Goal: Information Seeking & Learning: Learn about a topic

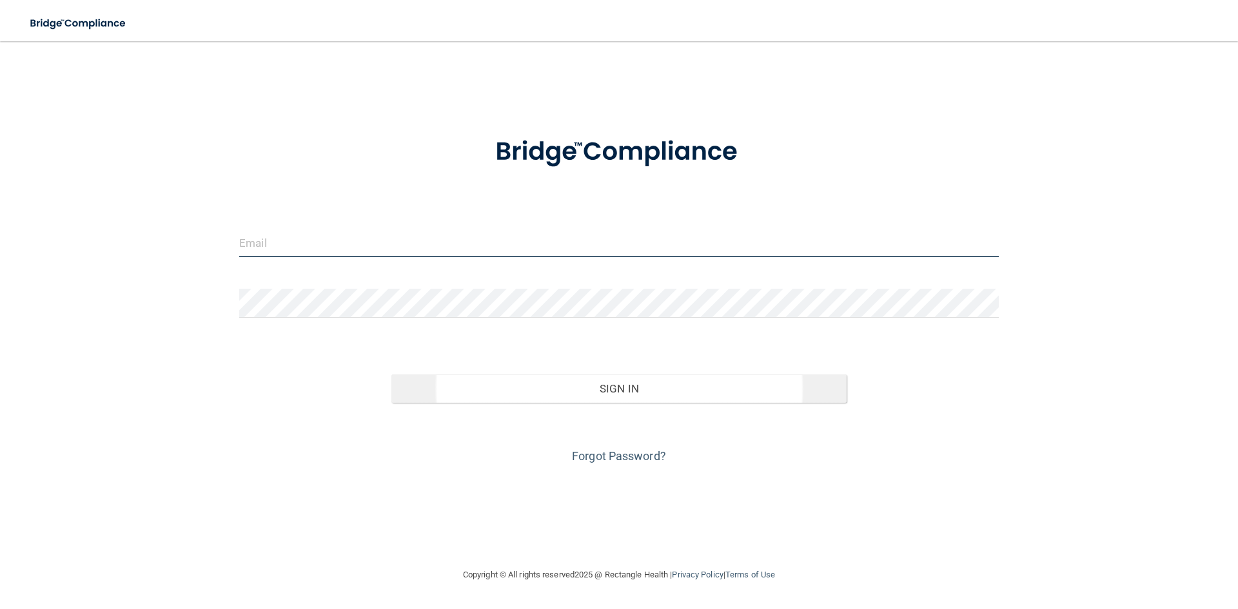
type input "[EMAIL_ADDRESS][DOMAIN_NAME]"
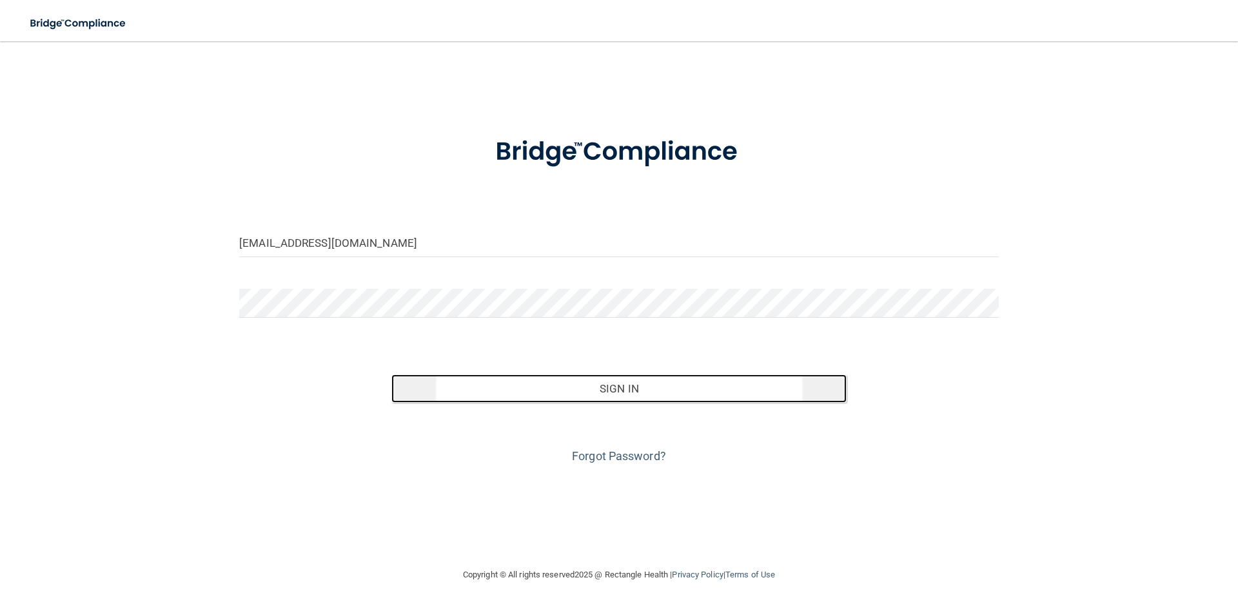
click at [661, 385] on button "Sign In" at bounding box center [619, 389] width 456 height 28
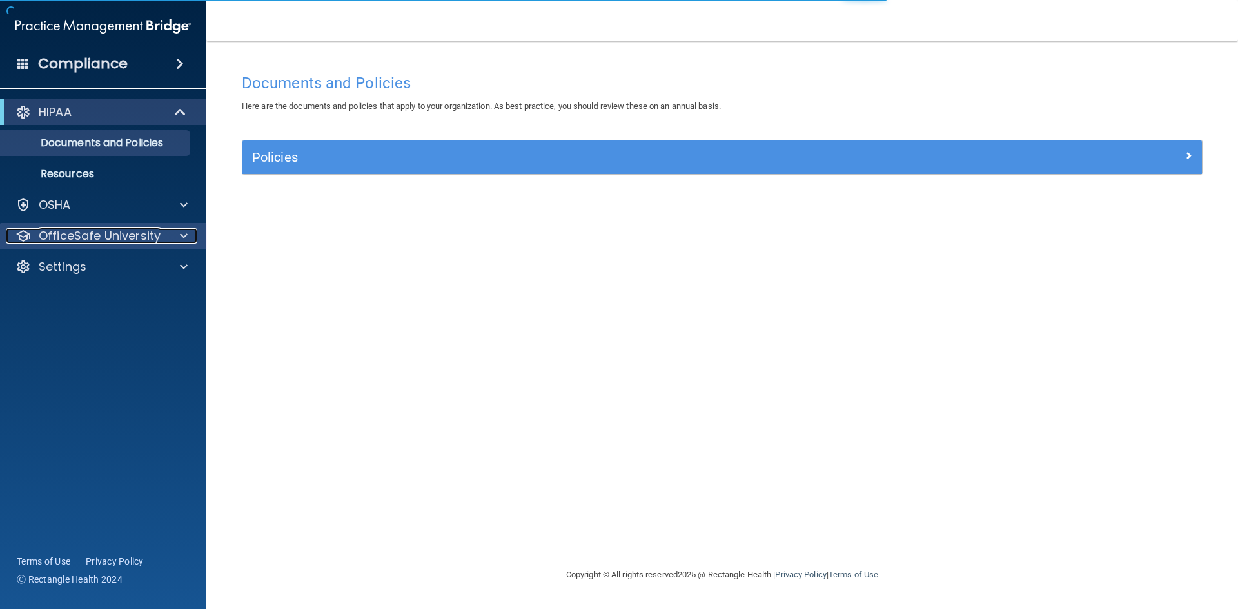
click at [129, 236] on p "OfficeSafe University" at bounding box center [100, 235] width 122 height 15
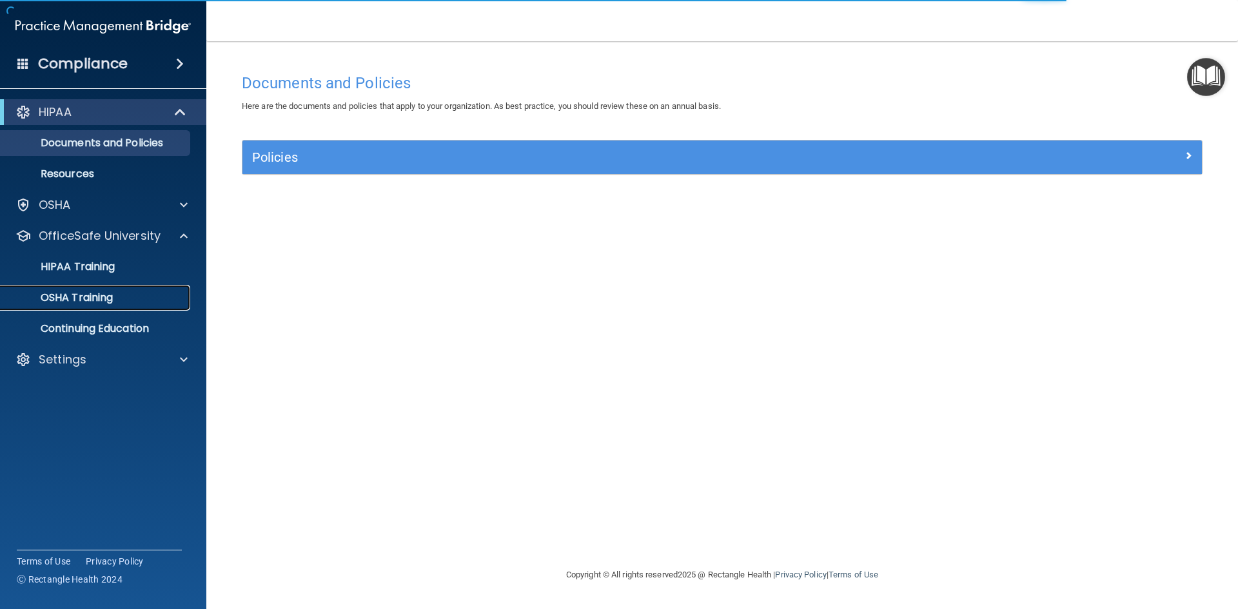
click at [104, 304] on p "OSHA Training" at bounding box center [60, 297] width 104 height 13
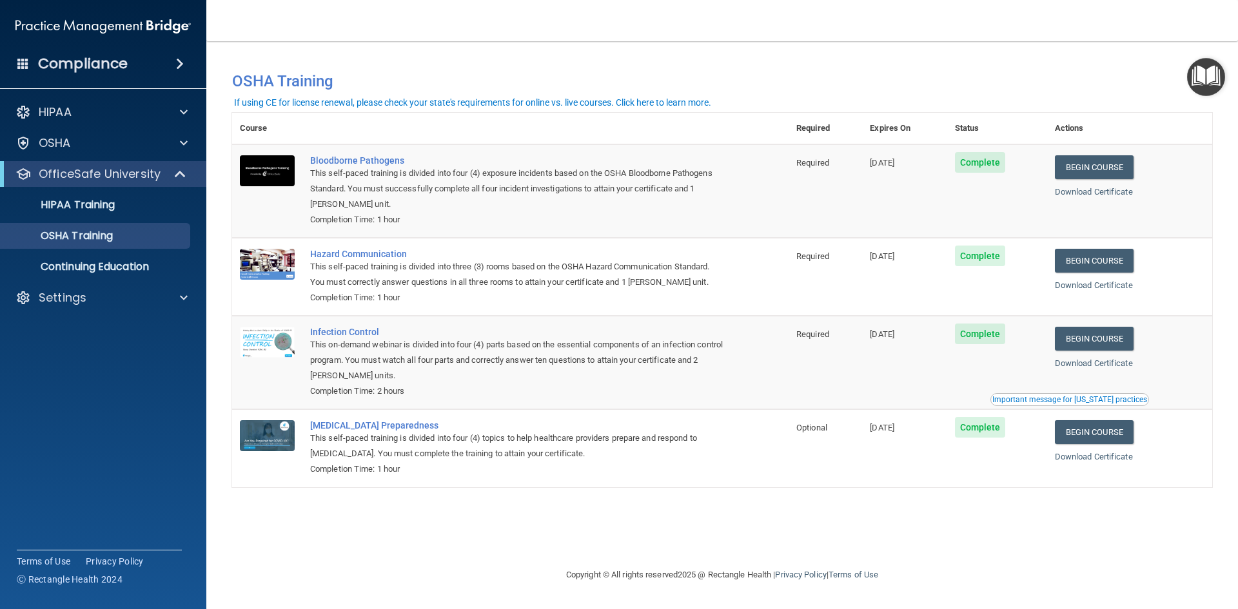
click at [1021, 401] on div "Important message for [US_STATE] practices" at bounding box center [1069, 400] width 155 height 8
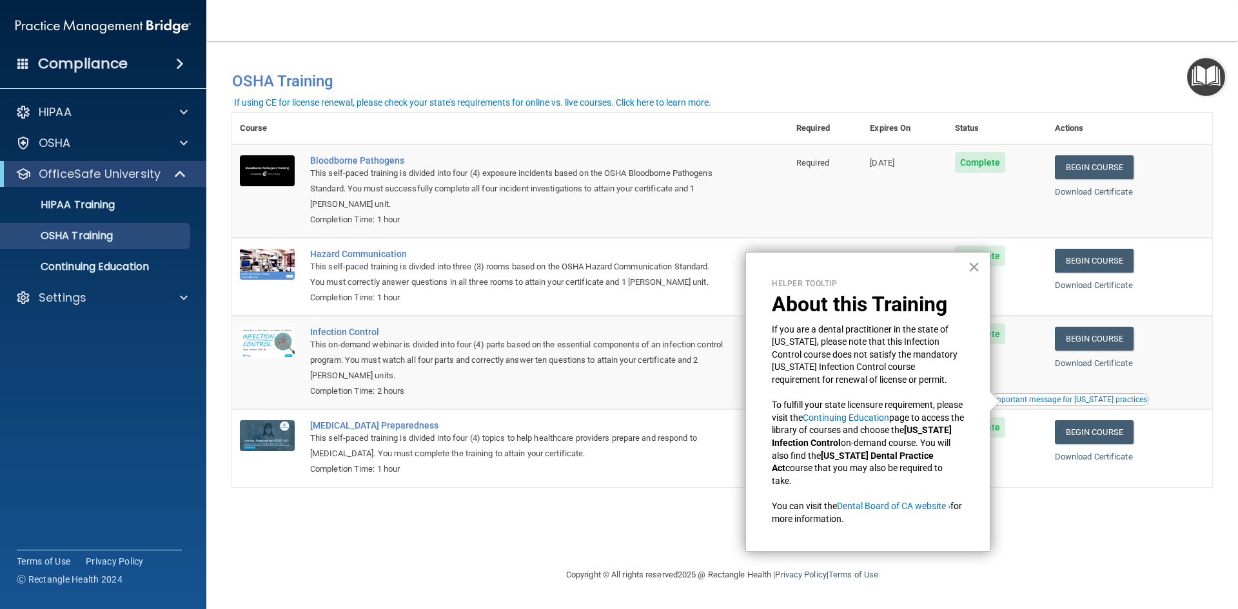
click at [972, 266] on button "×" at bounding box center [974, 267] width 12 height 21
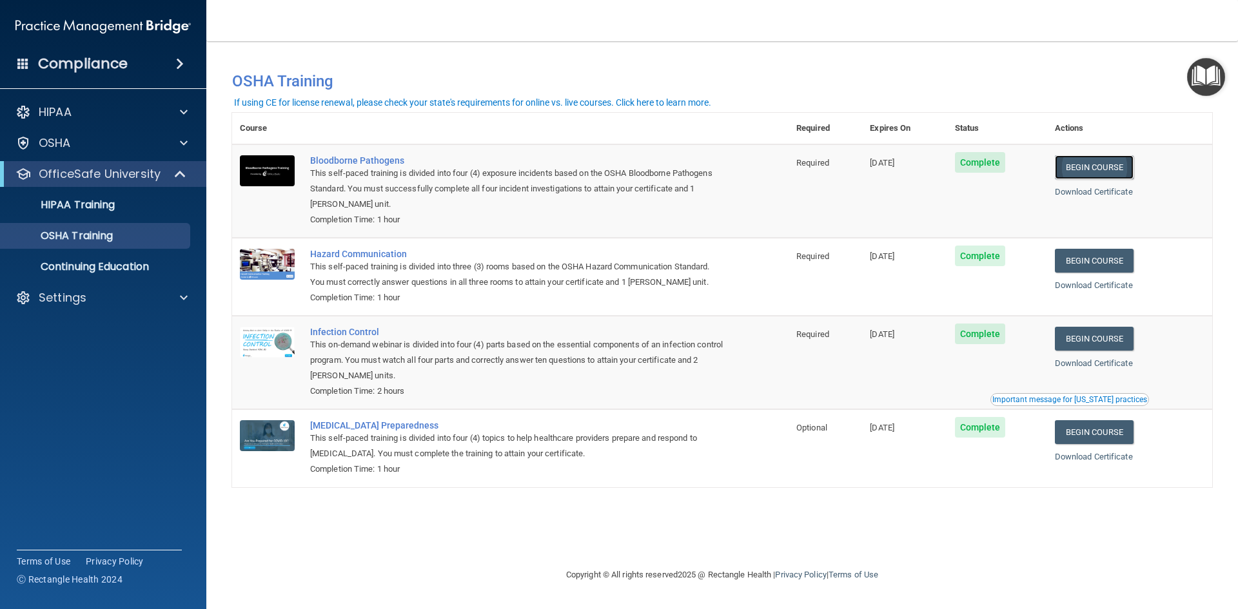
click at [1097, 163] on link "Begin Course" at bounding box center [1094, 167] width 79 height 24
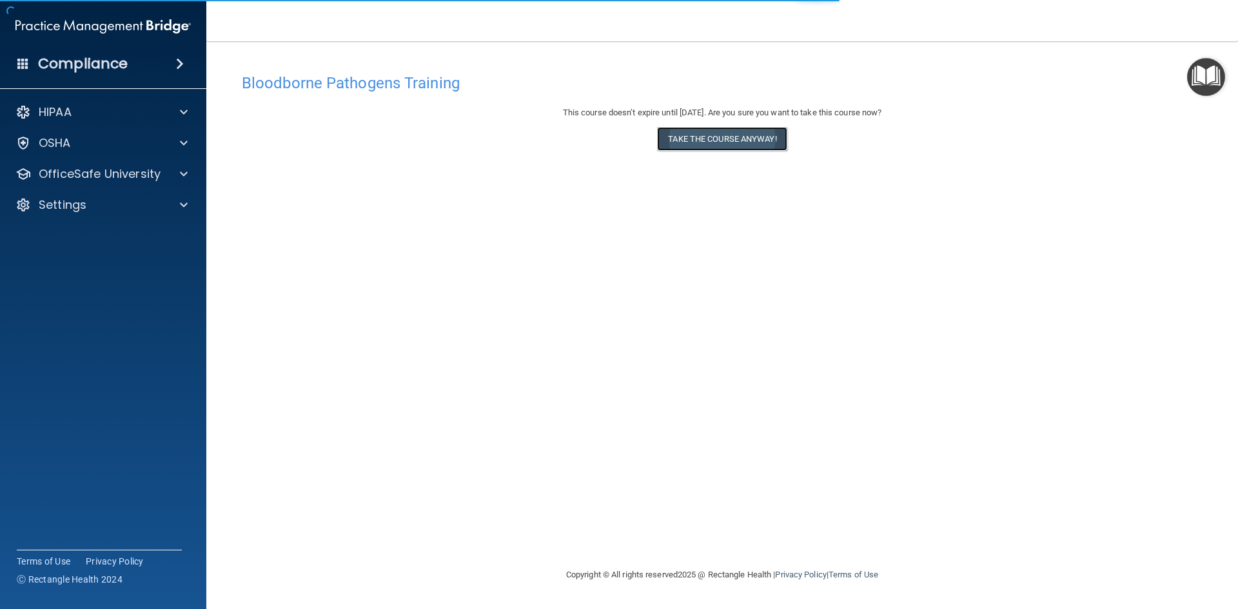
click at [738, 137] on button "Take the course anyway!" at bounding box center [722, 139] width 130 height 24
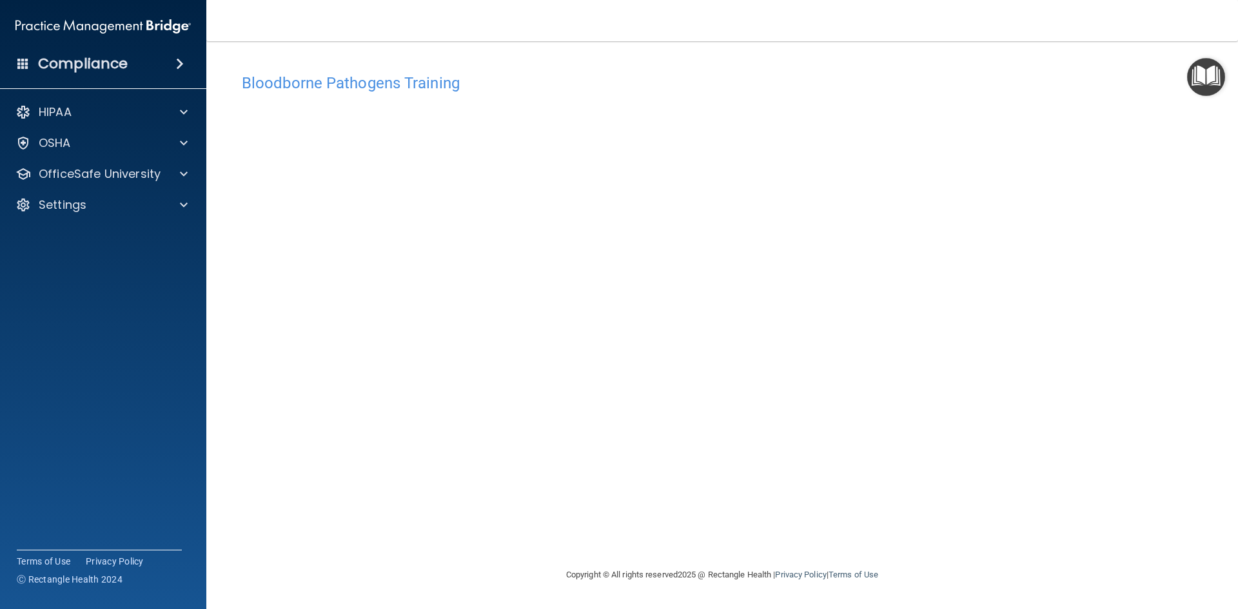
click at [919, 502] on div "Bloodborne Pathogens Training This course doesn’t expire until 10/17/2025. Are …" at bounding box center [722, 317] width 980 height 500
click at [891, 536] on div "Bloodborne Pathogens Training This course doesn’t expire until 10/17/2025. Are …" at bounding box center [722, 317] width 980 height 500
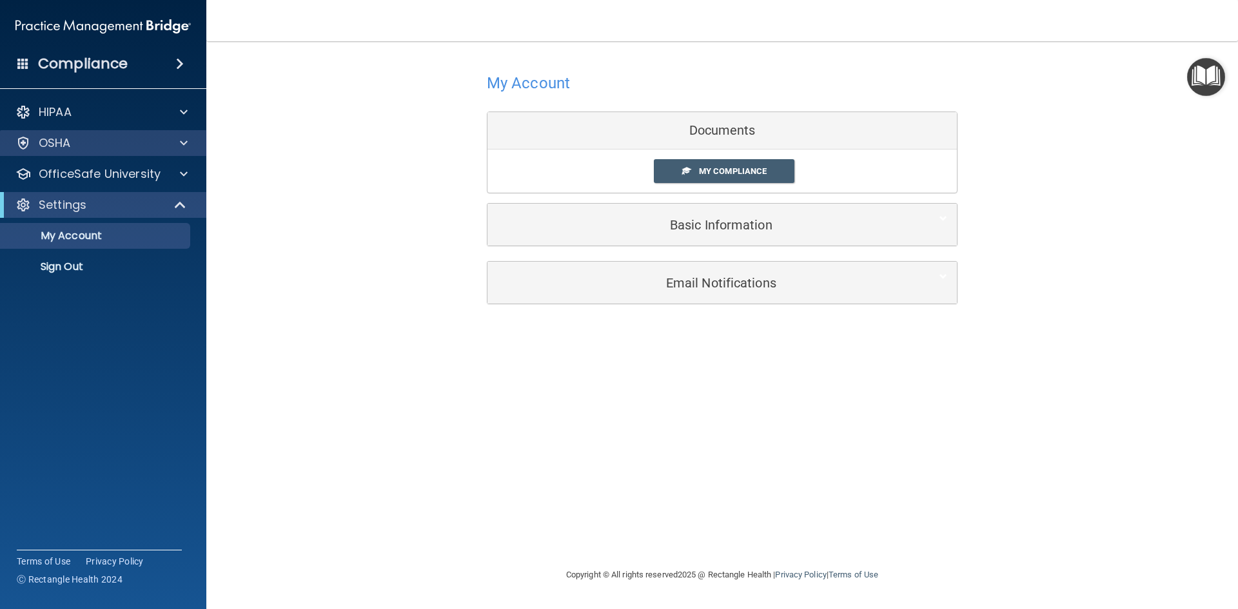
click at [102, 133] on div "OSHA" at bounding box center [103, 143] width 207 height 26
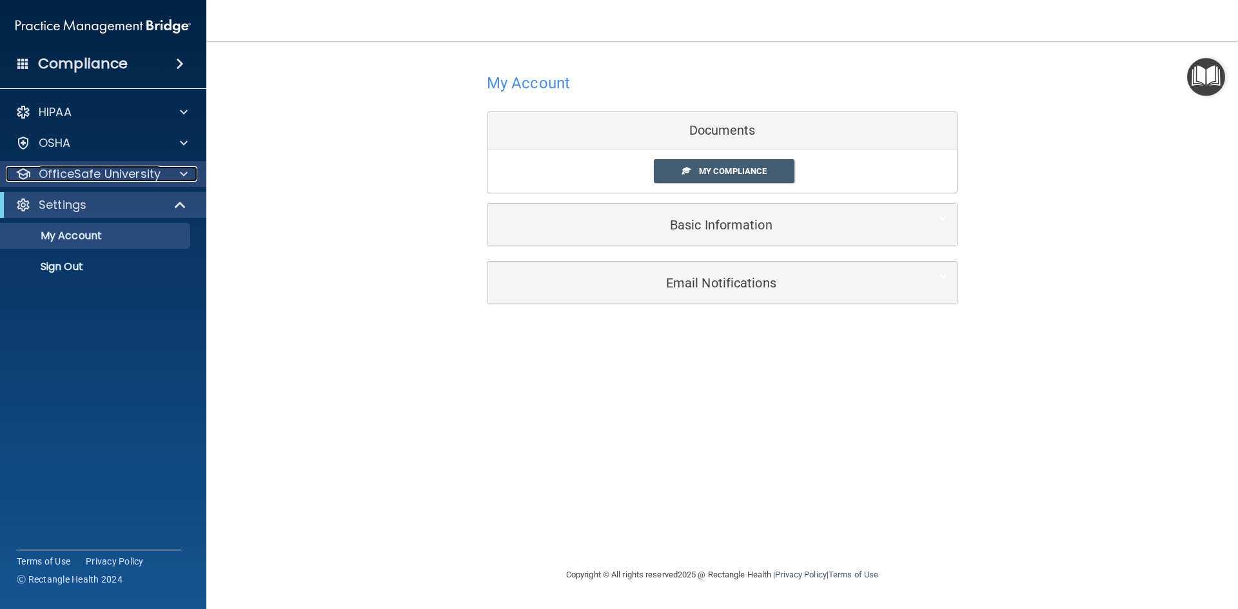
click at [114, 175] on p "OfficeSafe University" at bounding box center [100, 173] width 122 height 15
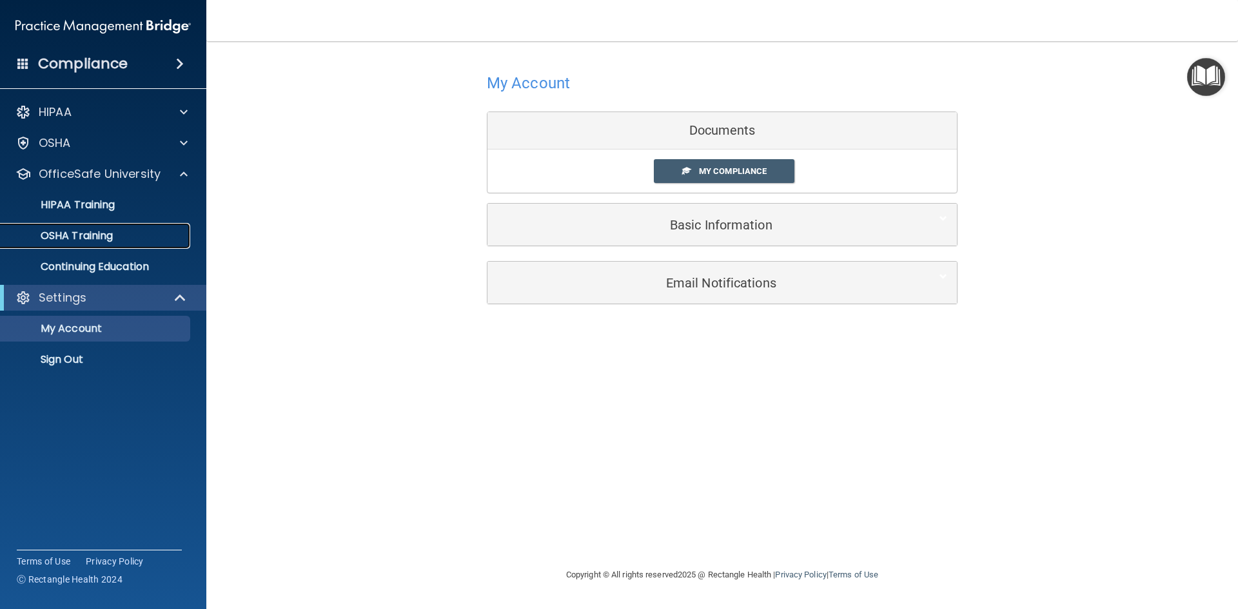
click at [99, 233] on p "OSHA Training" at bounding box center [60, 236] width 104 height 13
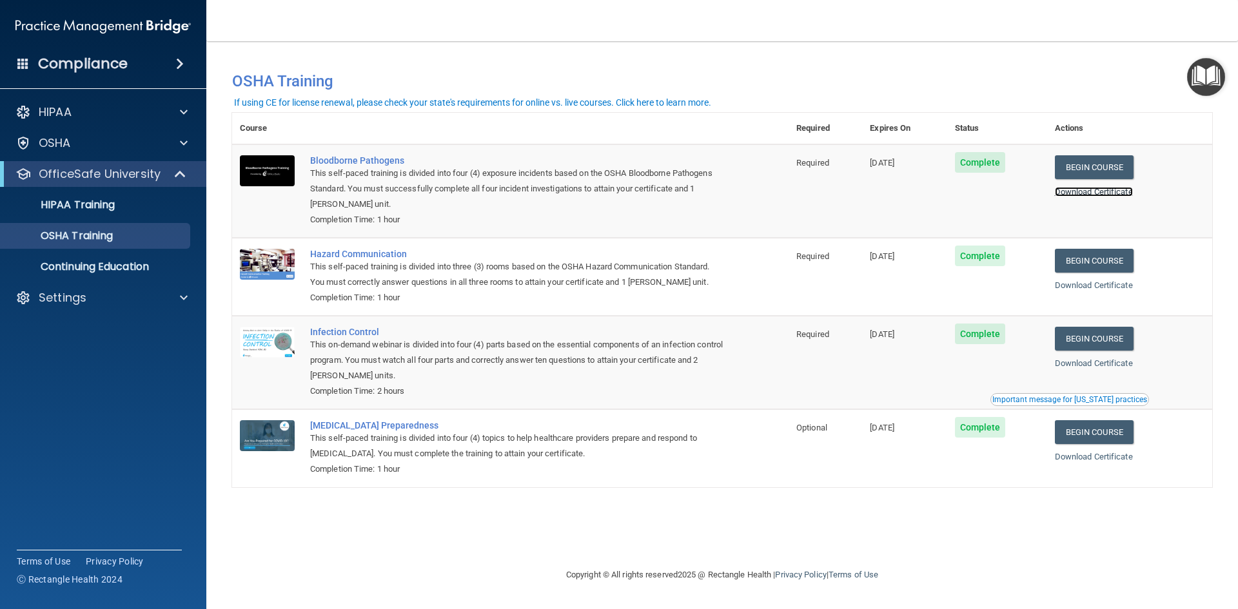
click at [1109, 193] on link "Download Certificate" at bounding box center [1094, 192] width 78 height 10
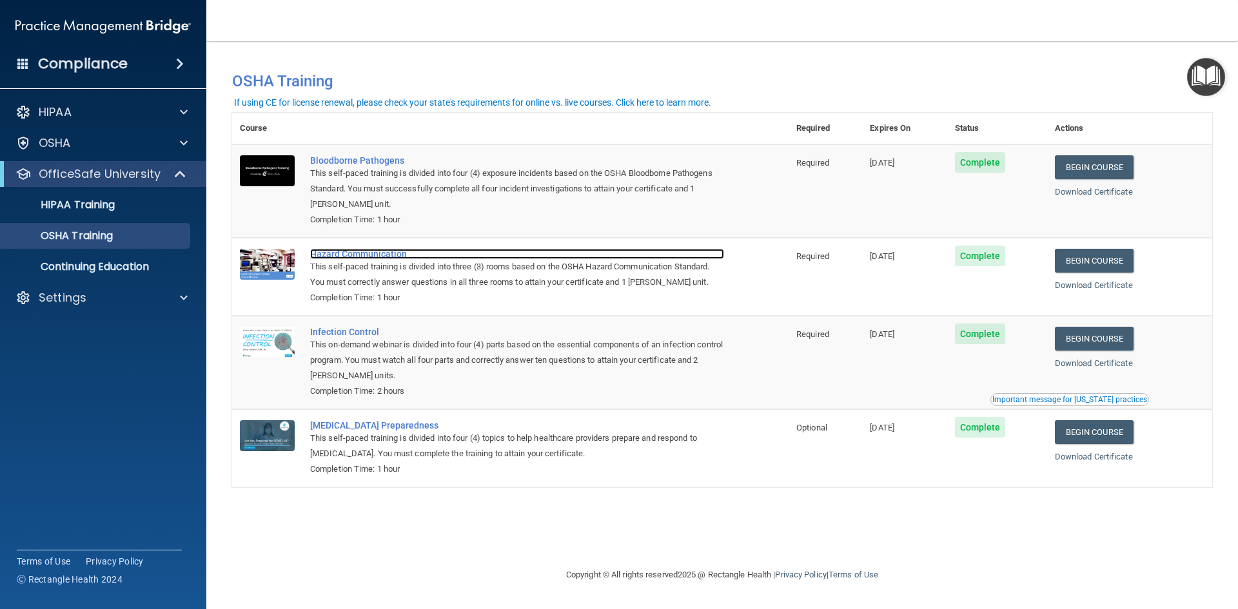
click at [373, 253] on div "Hazard Communication" at bounding box center [517, 254] width 414 height 10
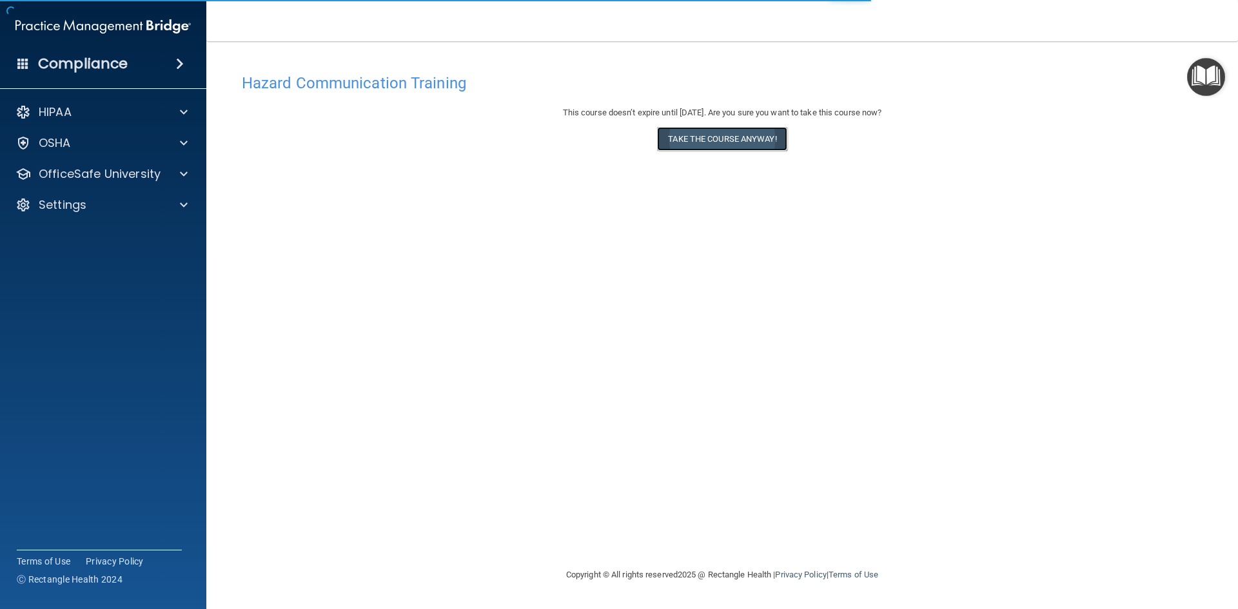
click at [732, 140] on button "Take the course anyway!" at bounding box center [722, 139] width 130 height 24
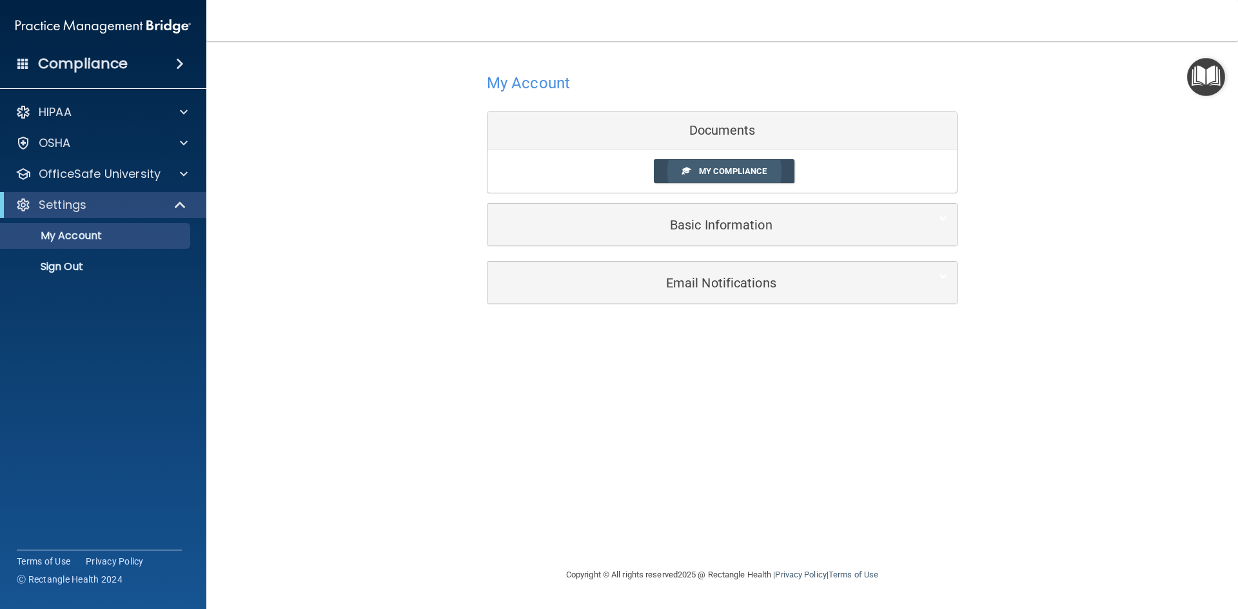
click at [702, 166] on link "My Compliance" at bounding box center [724, 171] width 141 height 24
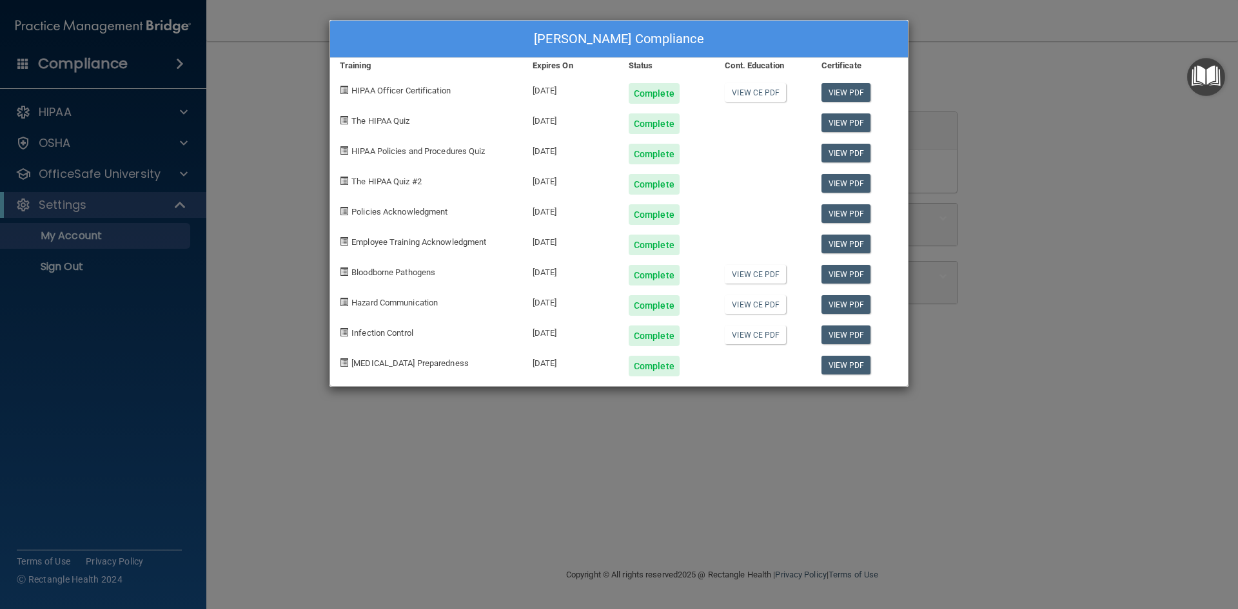
click at [124, 174] on div "Irene Godinez's Compliance Training Expires On Status Cont. Education Certifica…" at bounding box center [619, 304] width 1238 height 609
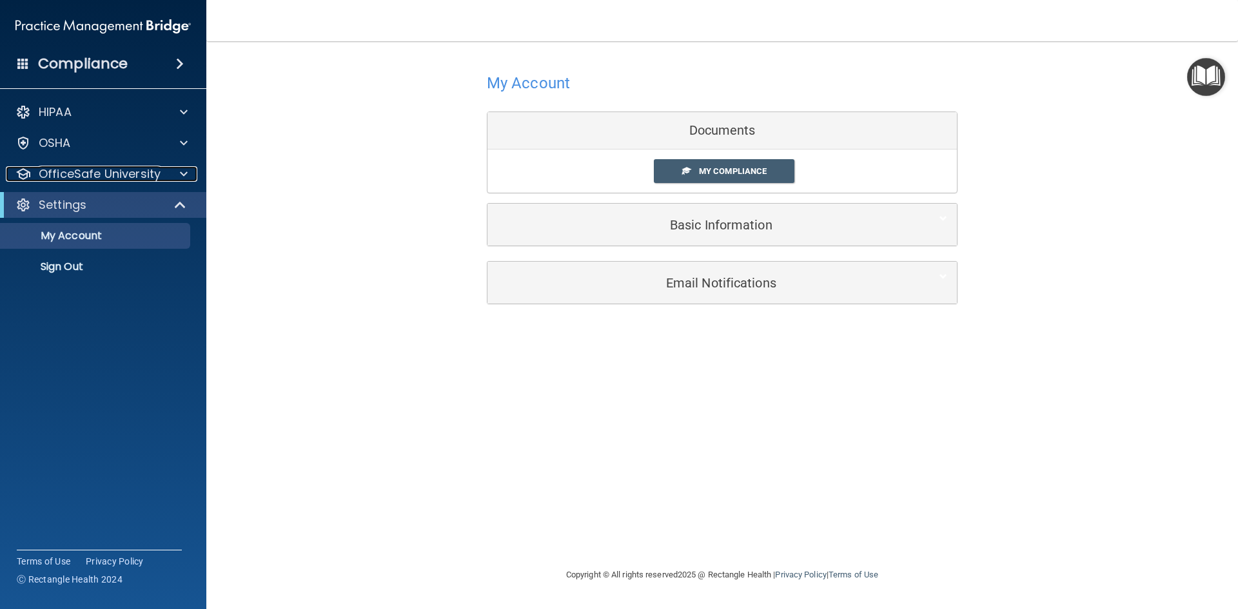
click at [124, 174] on p "OfficeSafe University" at bounding box center [100, 173] width 122 height 15
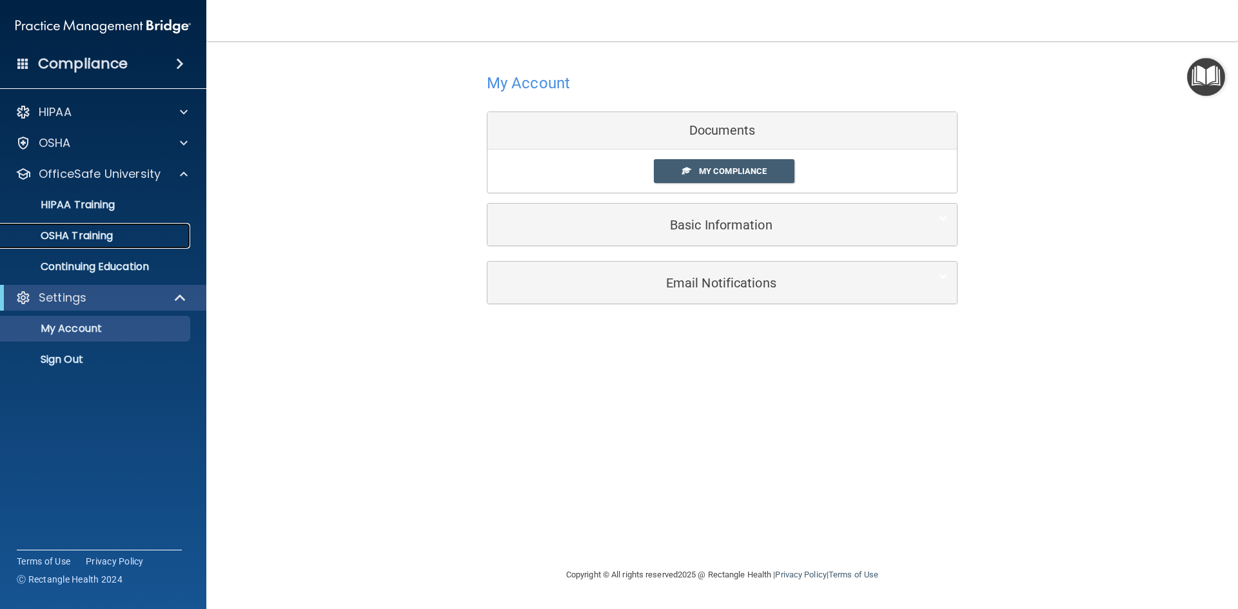
click at [110, 236] on p "OSHA Training" at bounding box center [60, 236] width 104 height 13
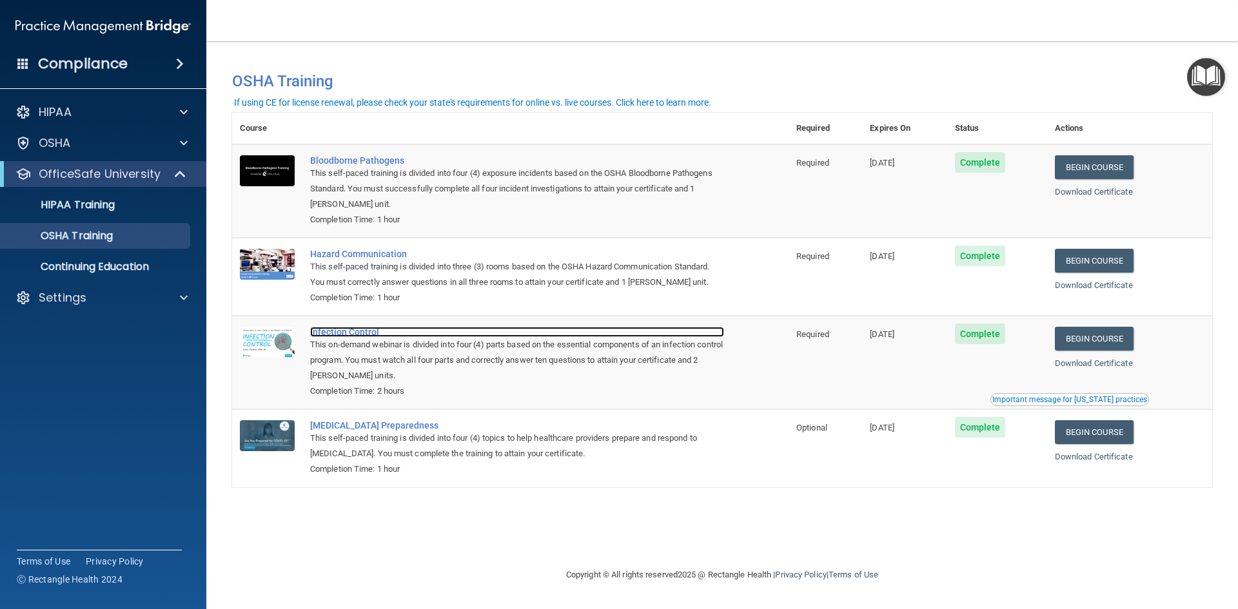
click at [336, 333] on div "Infection Control" at bounding box center [517, 332] width 414 height 10
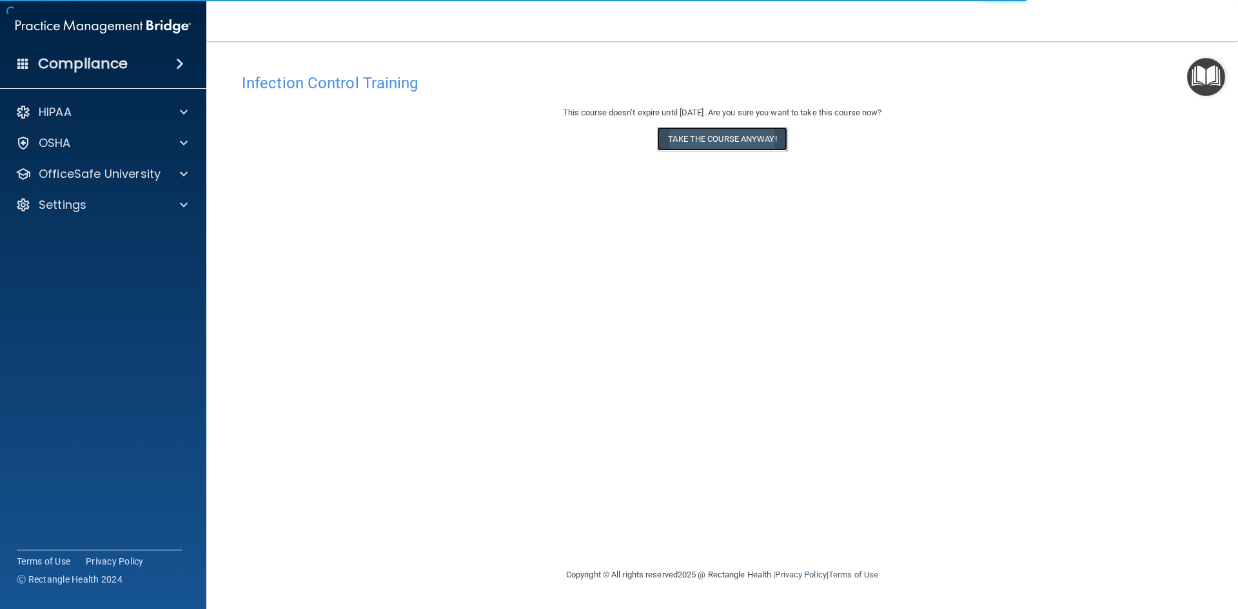
click at [696, 141] on button "Take the course anyway!" at bounding box center [722, 139] width 130 height 24
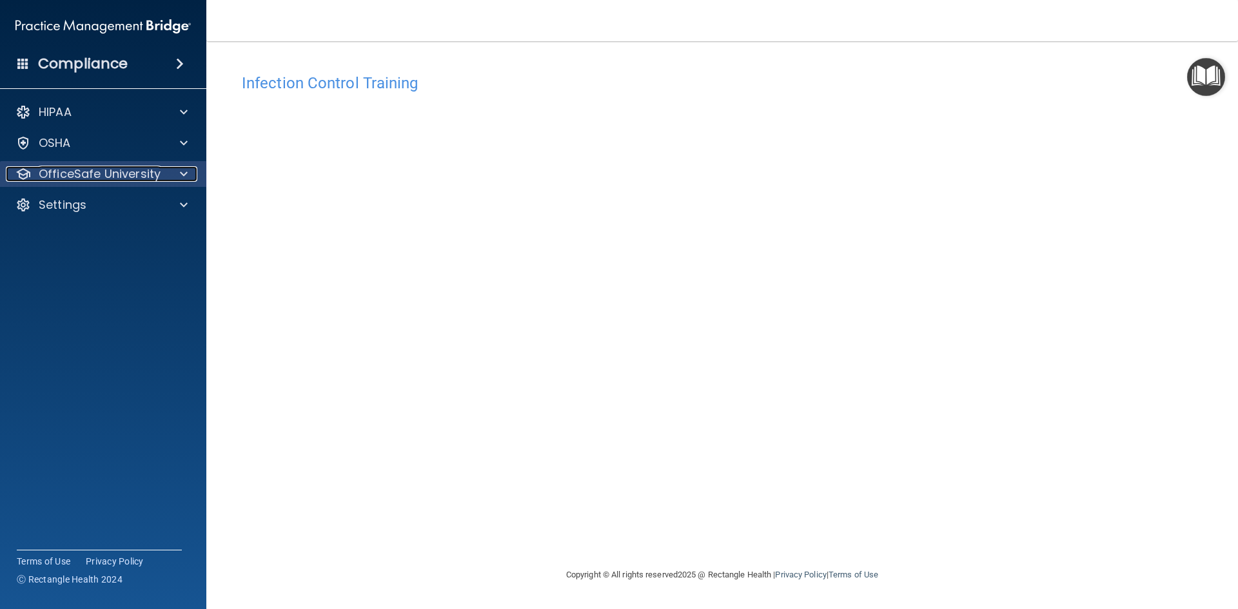
click at [110, 177] on p "OfficeSafe University" at bounding box center [100, 173] width 122 height 15
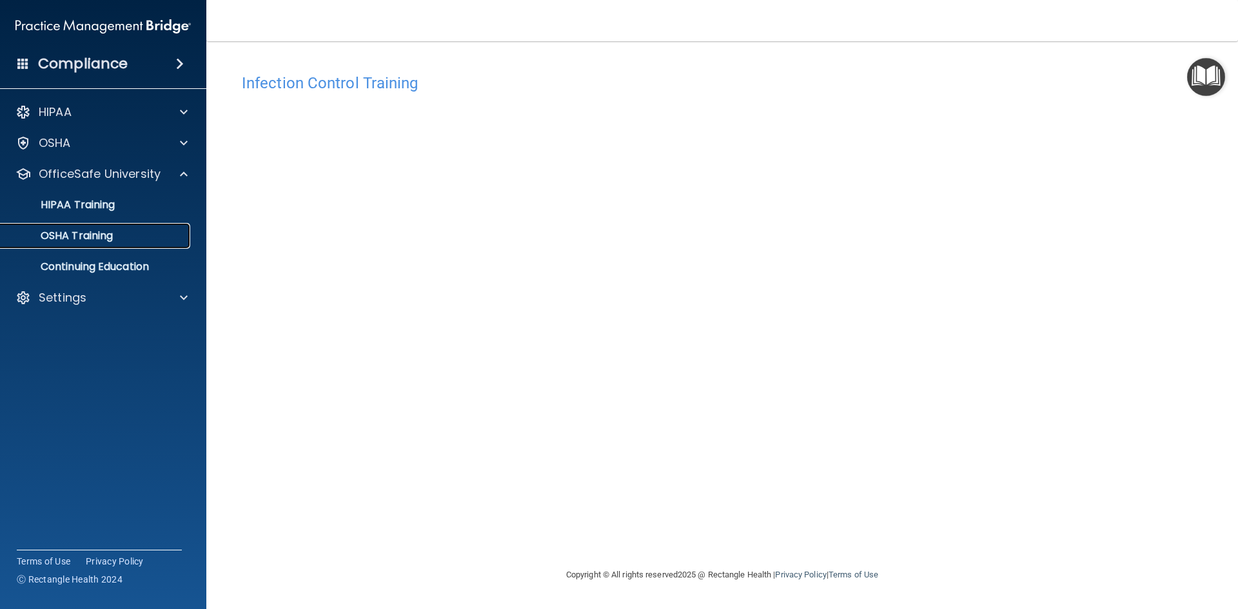
click at [107, 231] on p "OSHA Training" at bounding box center [60, 236] width 104 height 13
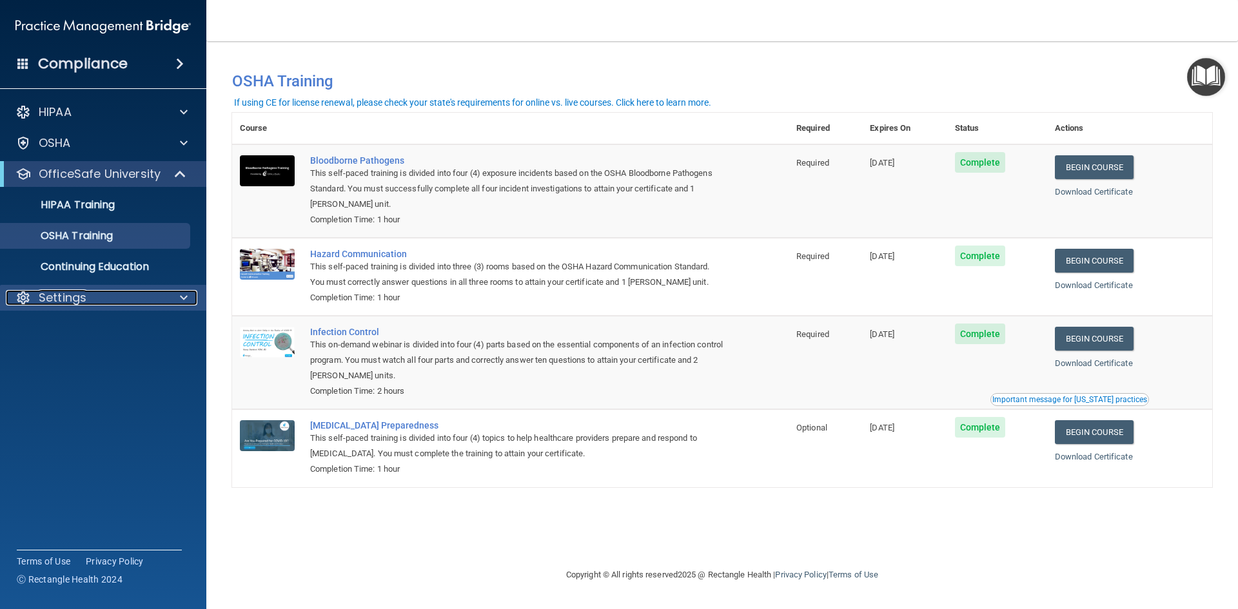
click at [68, 291] on p "Settings" at bounding box center [63, 297] width 48 height 15
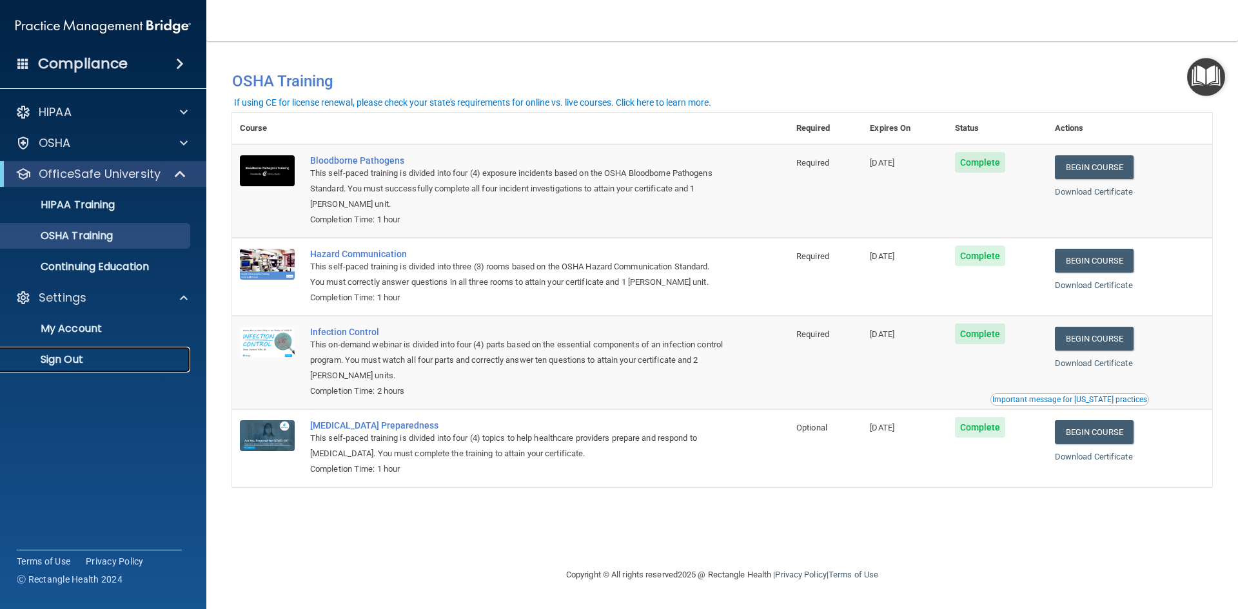
click at [70, 365] on p "Sign Out" at bounding box center [96, 359] width 176 height 13
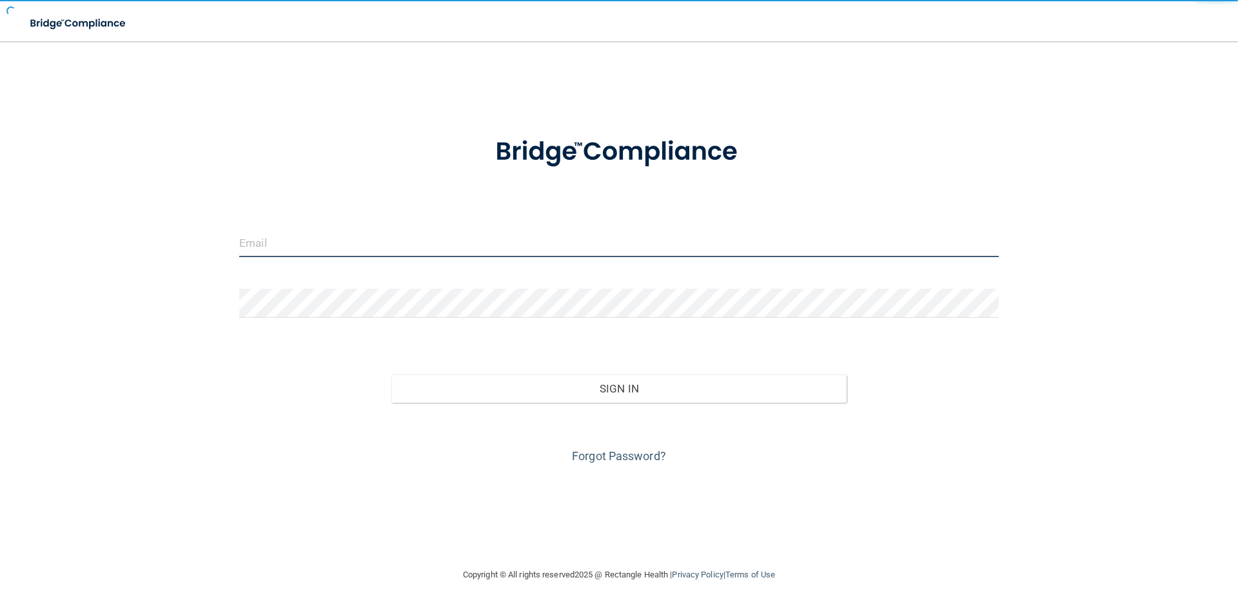
type input "[EMAIL_ADDRESS][DOMAIN_NAME]"
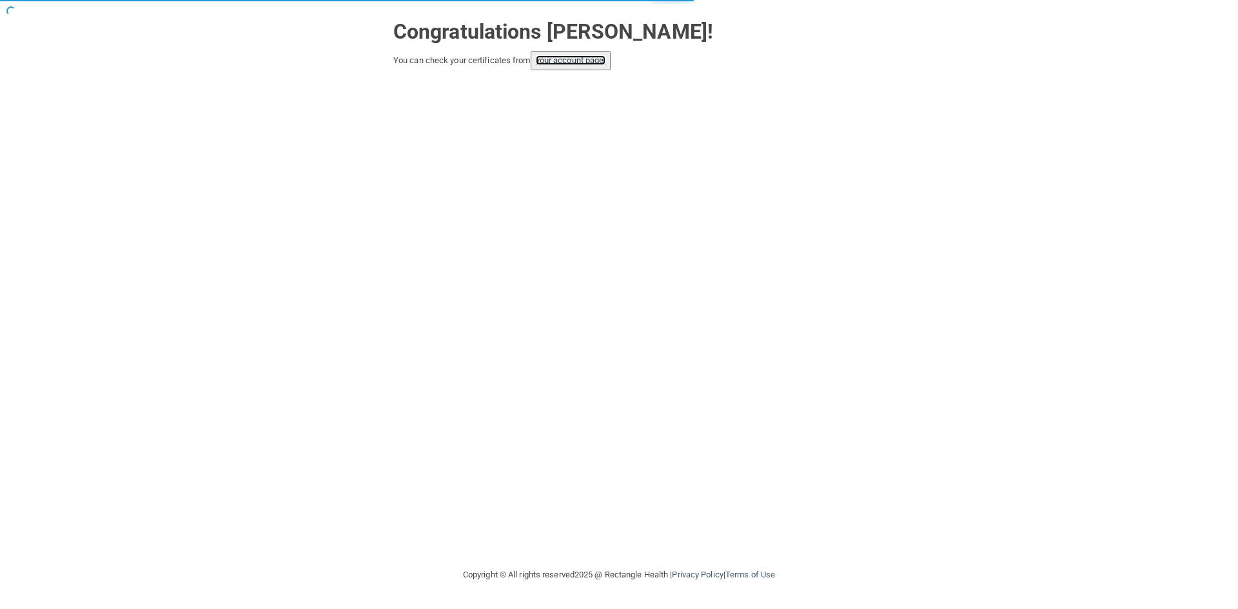
click at [588, 60] on link "your account page!" at bounding box center [571, 60] width 70 height 10
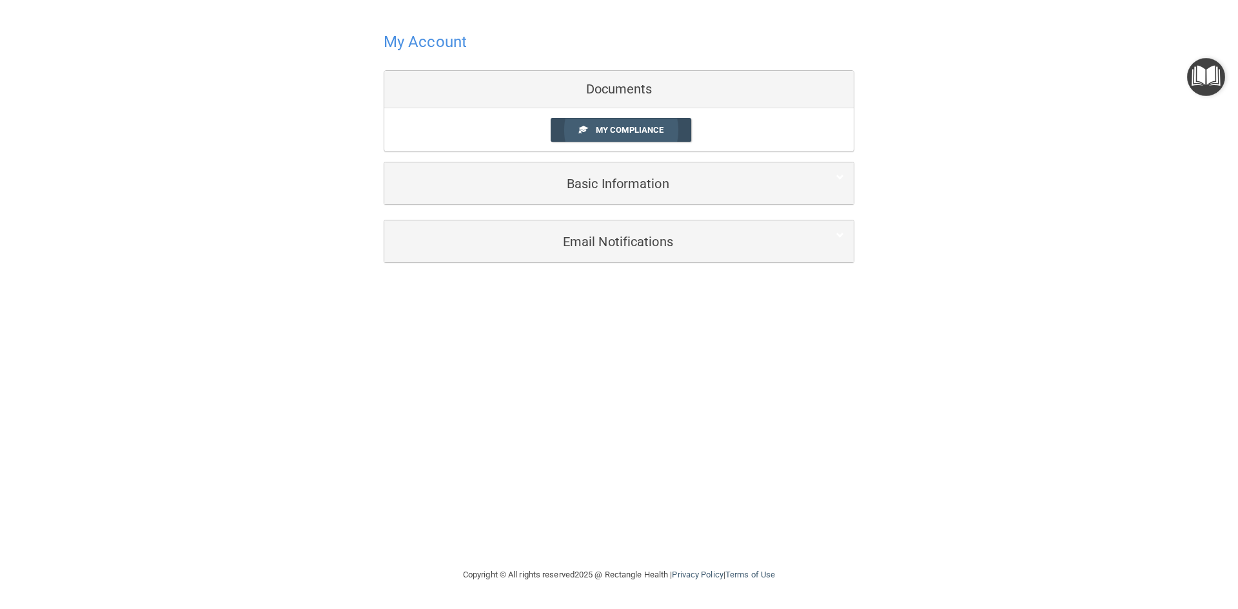
click at [627, 133] on span "My Compliance" at bounding box center [630, 130] width 68 height 10
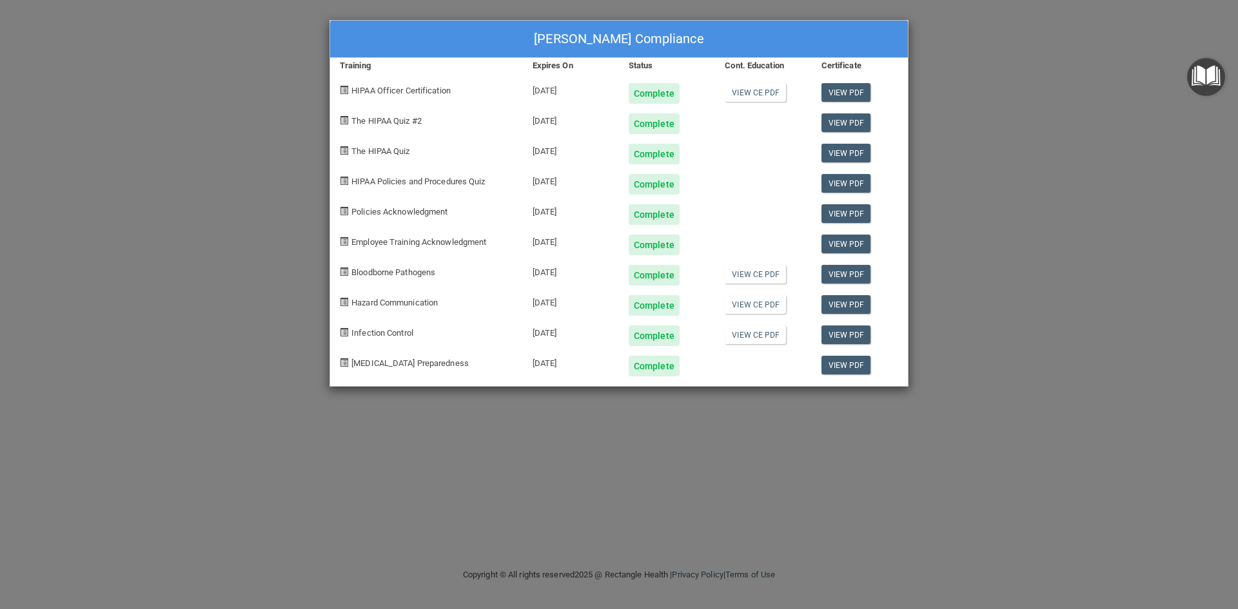
click at [416, 362] on span "[MEDICAL_DATA] Preparedness" at bounding box center [409, 363] width 117 height 10
click at [425, 362] on span "[MEDICAL_DATA] Preparedness" at bounding box center [409, 363] width 117 height 10
